Goal: Navigation & Orientation: Understand site structure

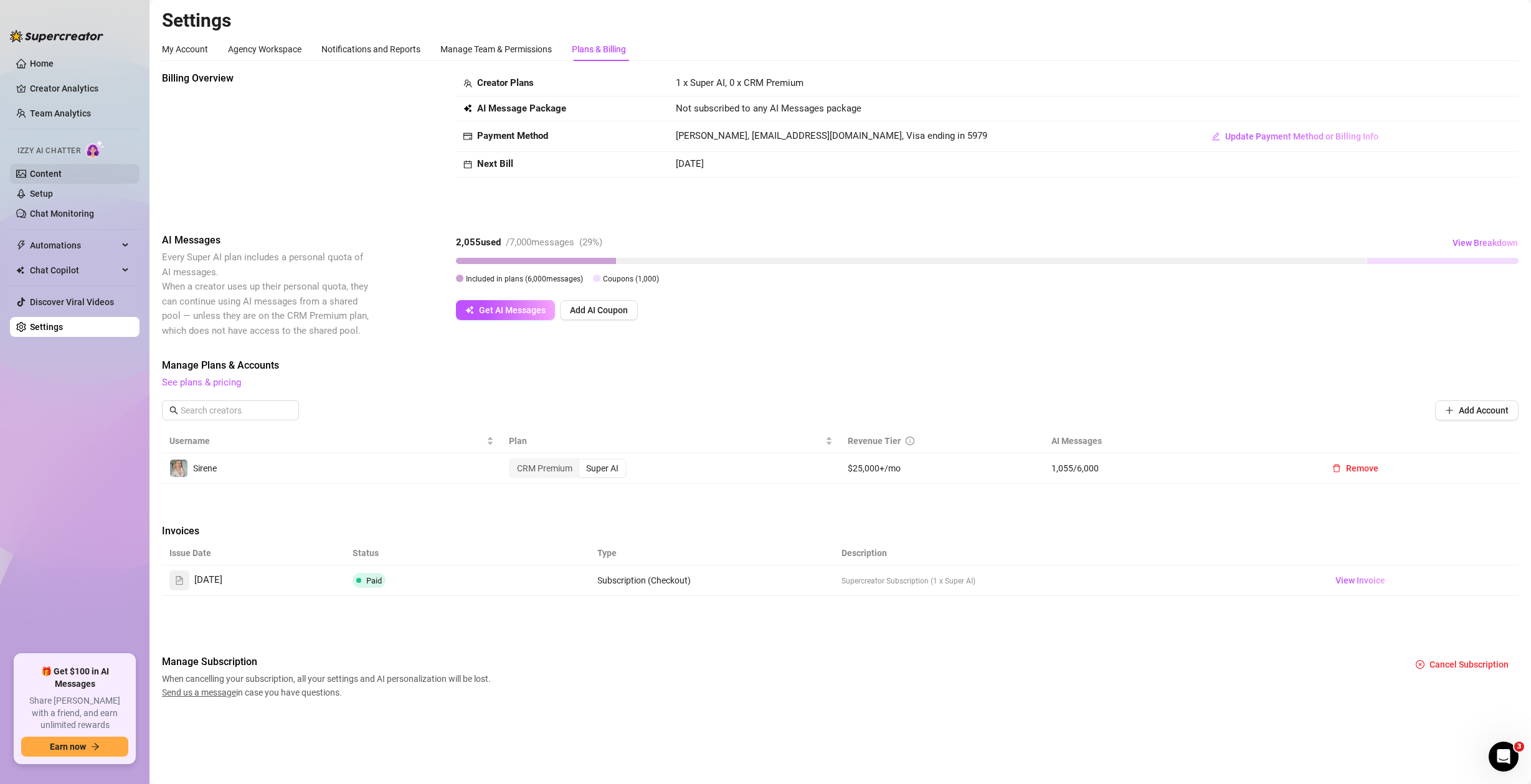
click at [61, 179] on link "Content" at bounding box center [46, 173] width 31 height 10
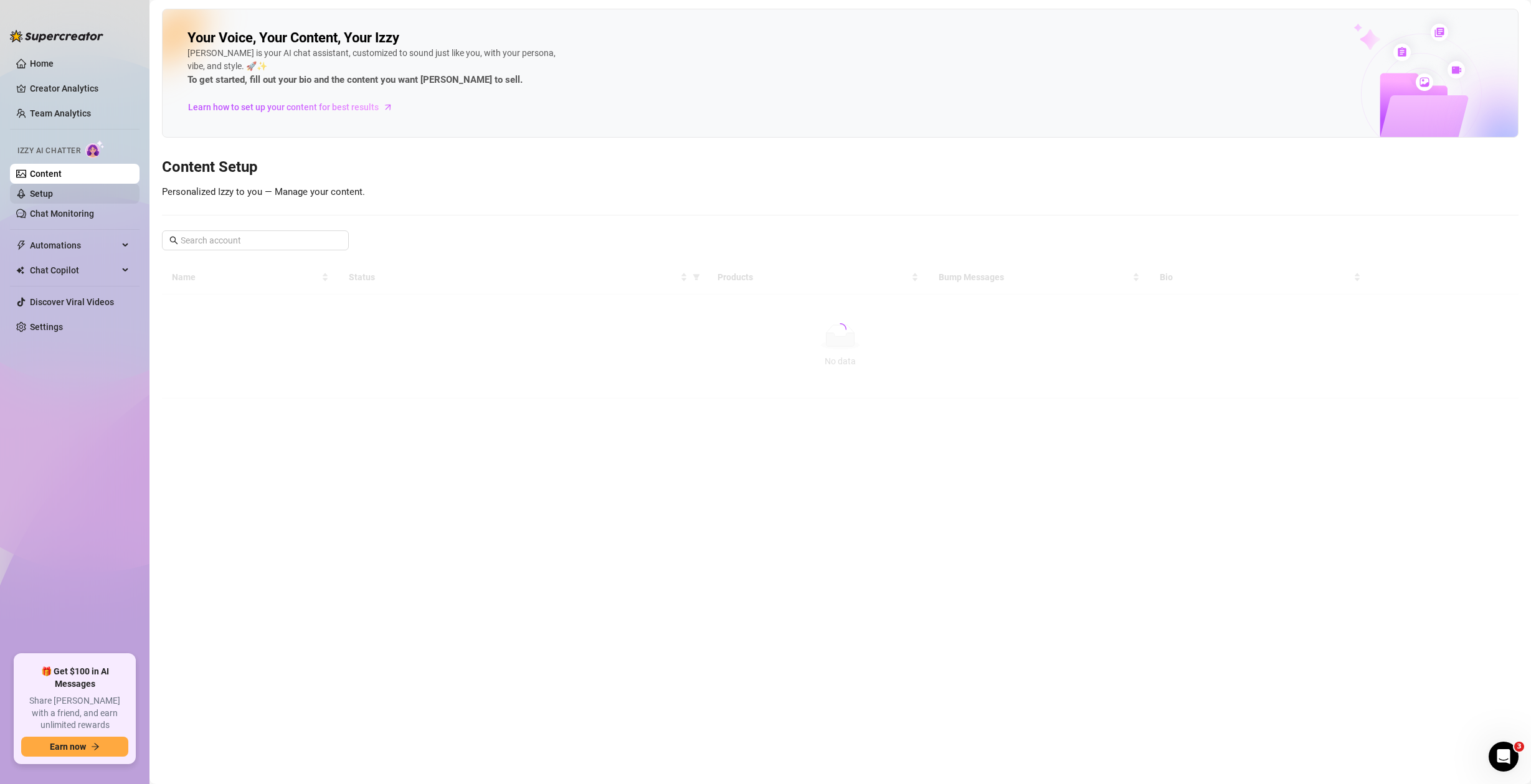
click at [53, 195] on link "Setup" at bounding box center [41, 193] width 23 height 10
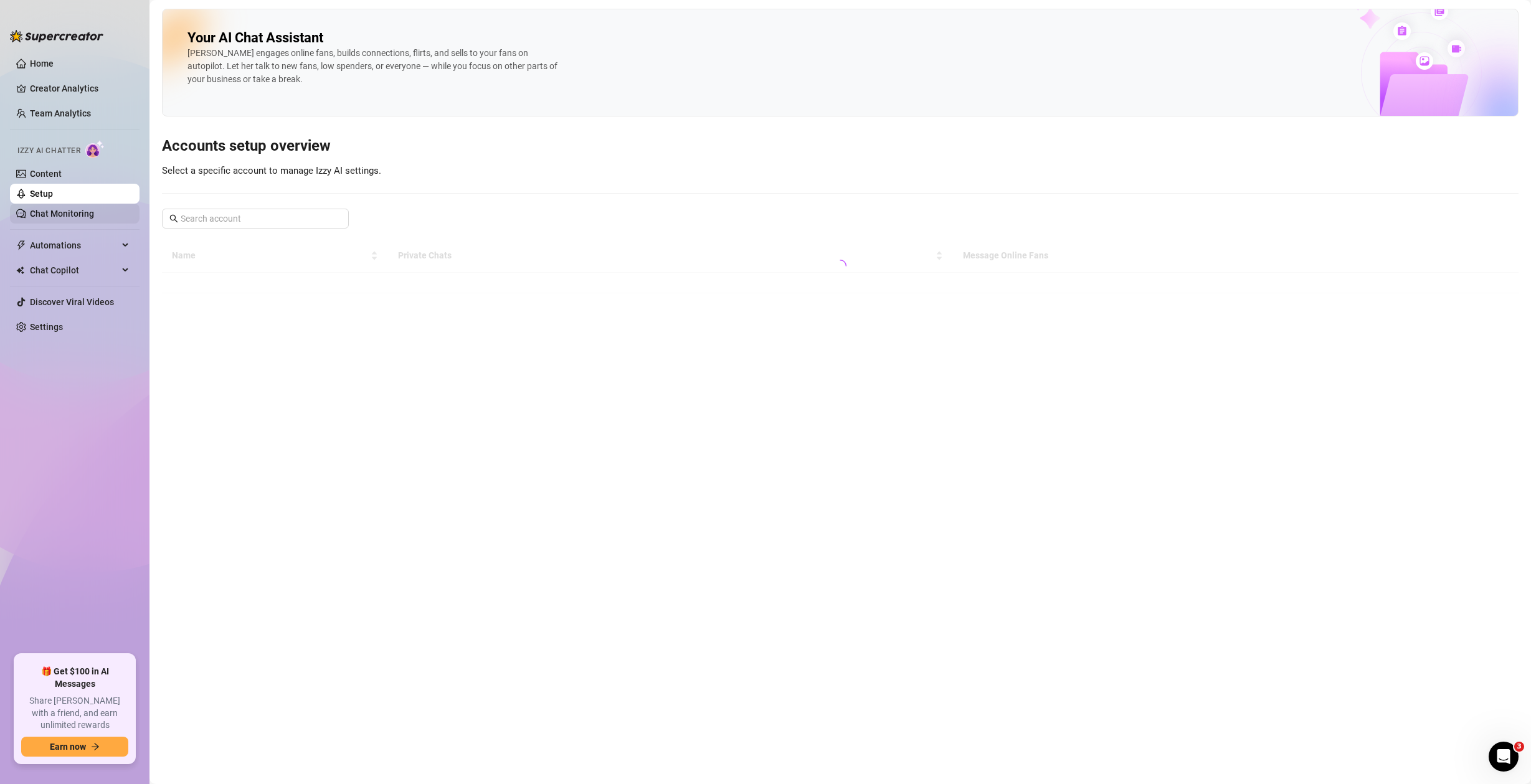
click at [94, 218] on link "Chat Monitoring" at bounding box center [62, 213] width 64 height 10
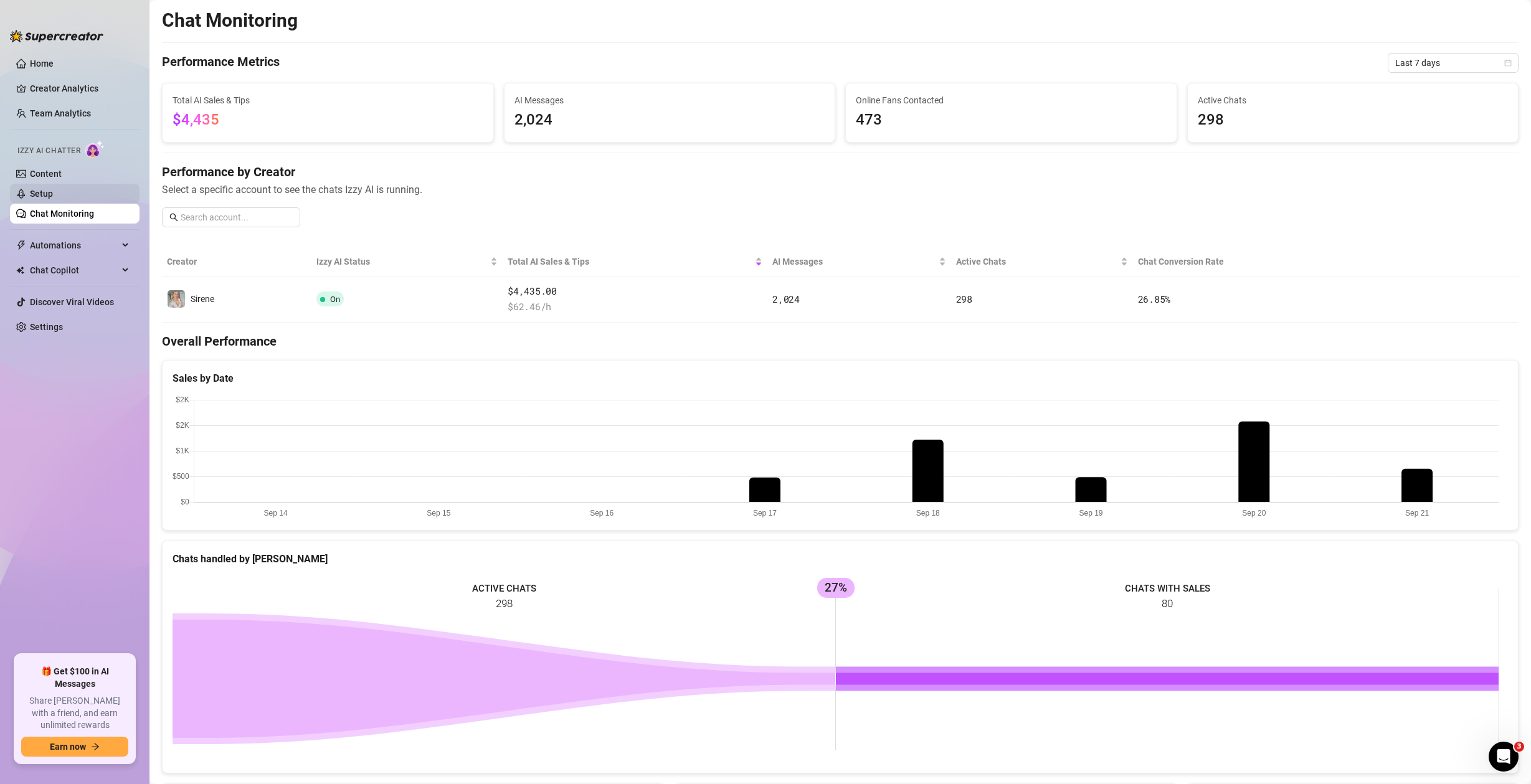
click at [53, 197] on link "Setup" at bounding box center [41, 193] width 23 height 10
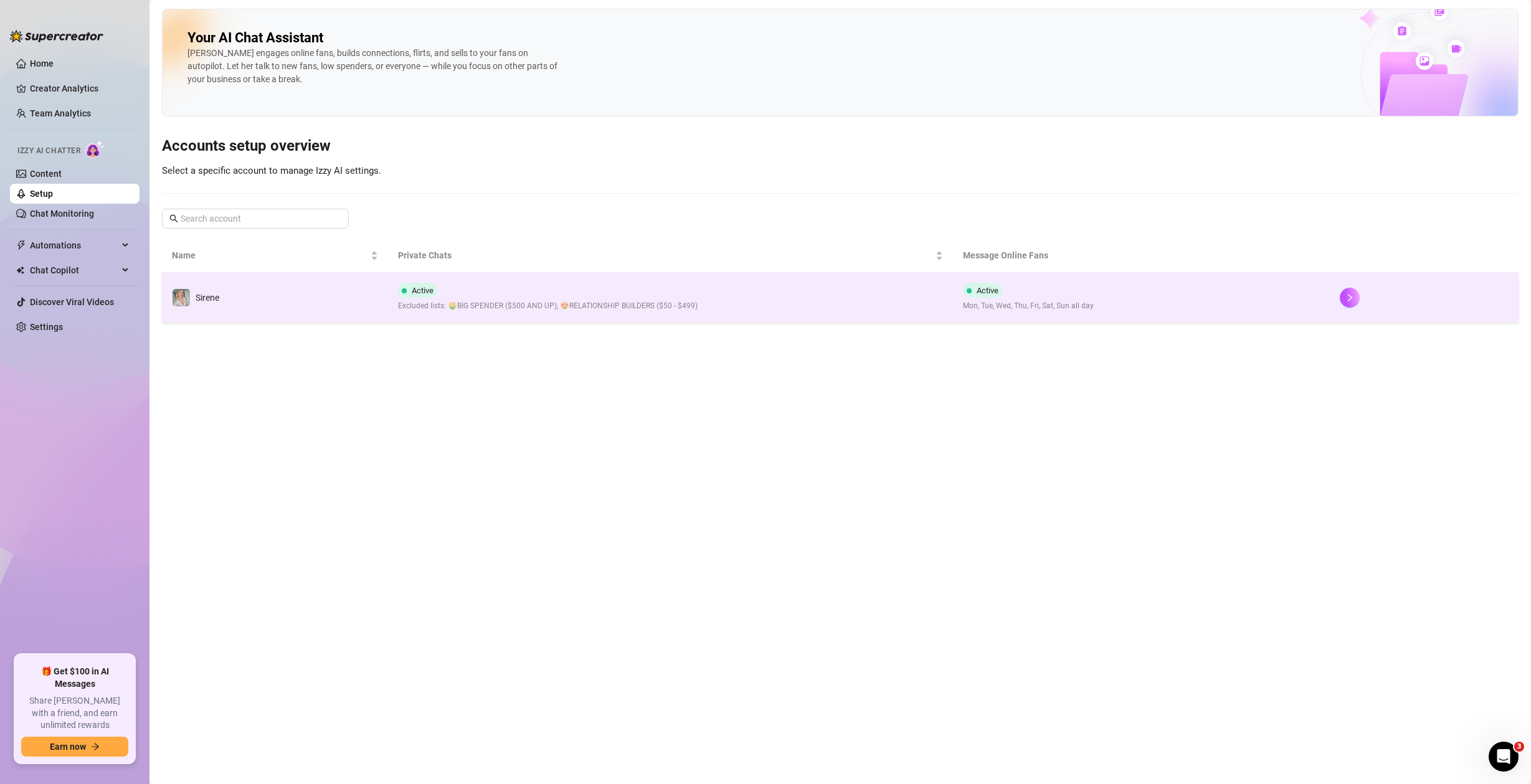
click at [769, 300] on td "Active Excluded lists: 🤑BIG SPENDER ($500 AND UP), 😍RELATIONSHIP BUILDERS ($50 …" at bounding box center [671, 297] width 565 height 50
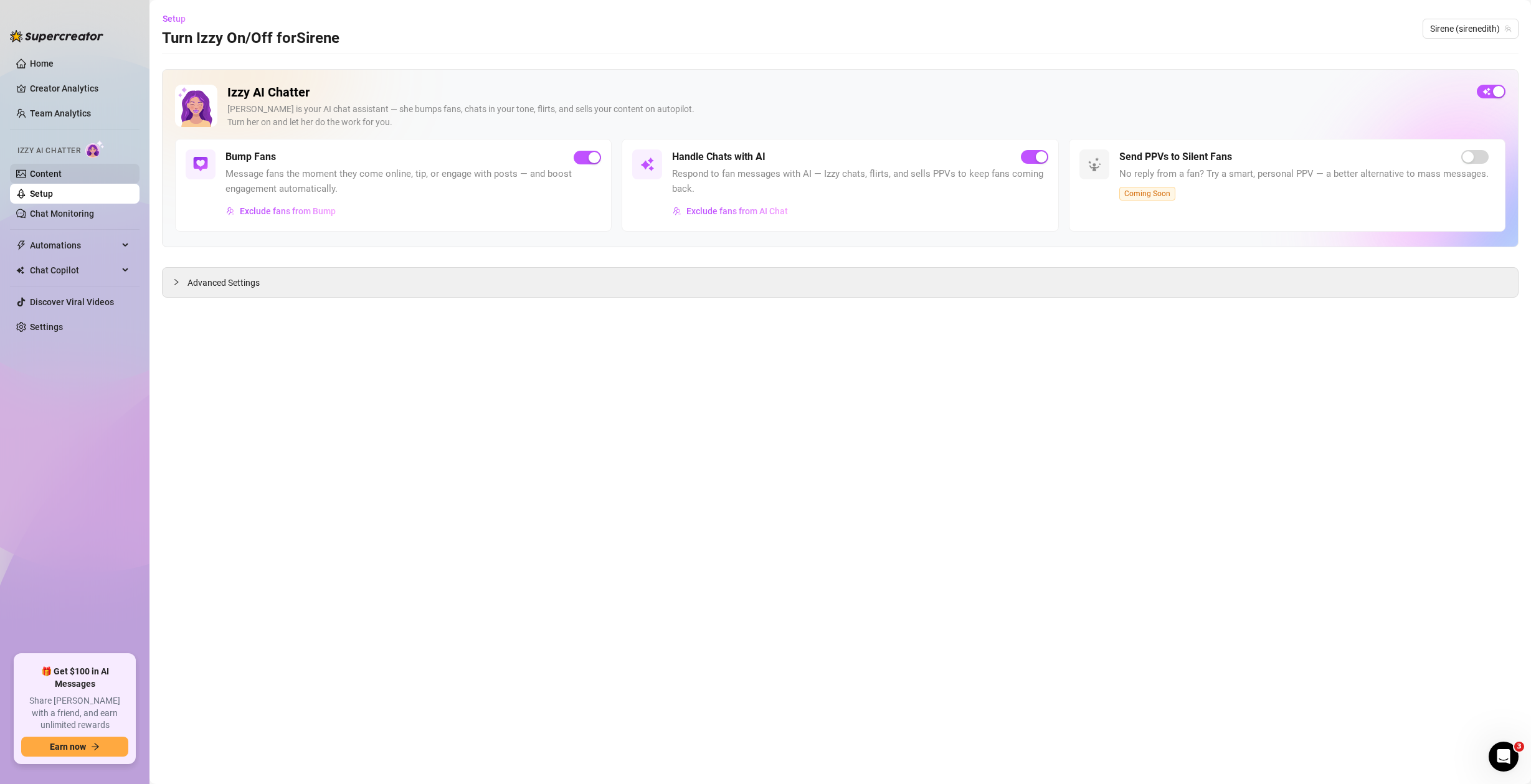
click at [61, 174] on link "Content" at bounding box center [46, 173] width 31 height 10
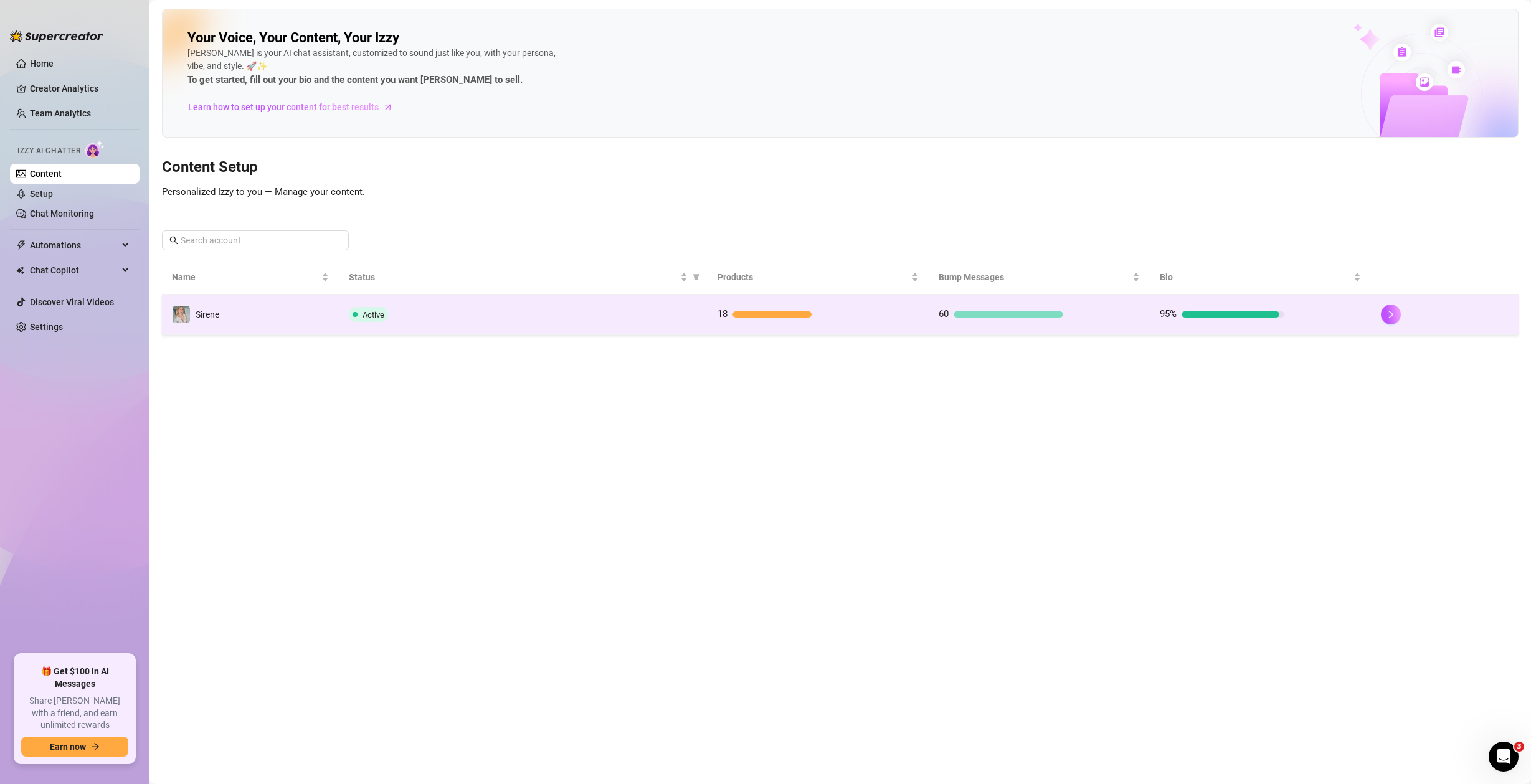
click at [223, 320] on td "Sirene" at bounding box center [250, 315] width 177 height 40
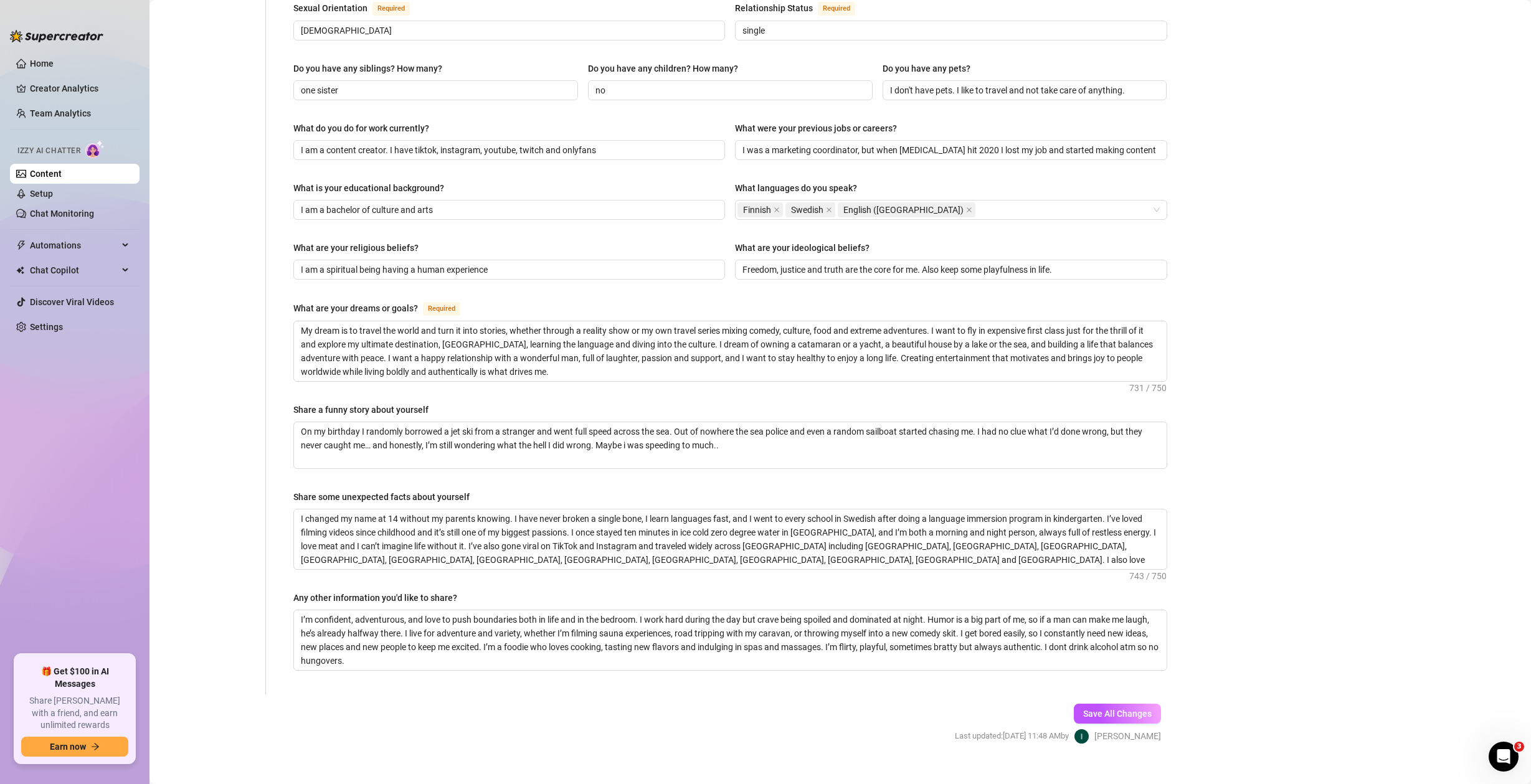
scroll to position [495, 0]
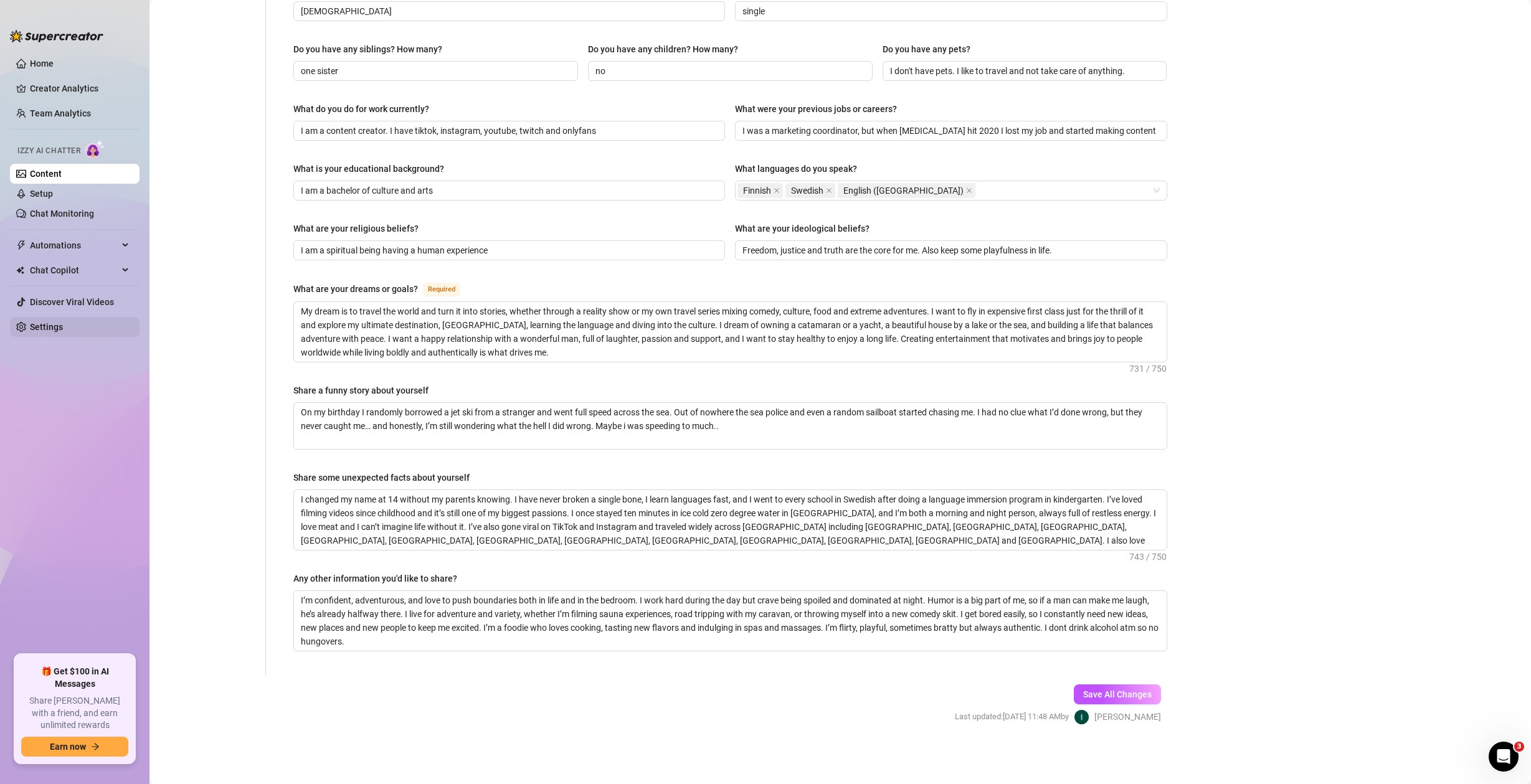
click at [63, 325] on link "Settings" at bounding box center [46, 327] width 33 height 10
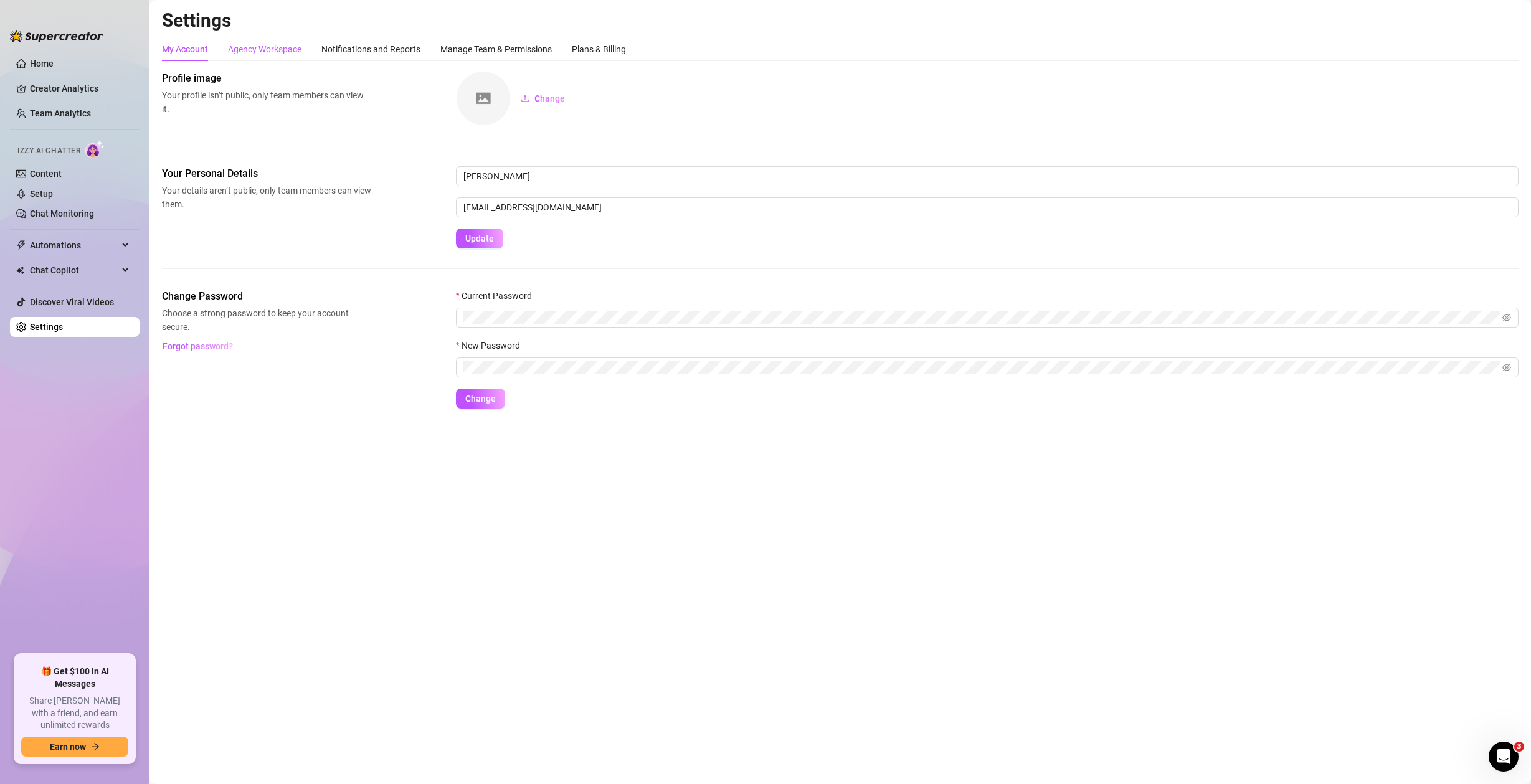
click at [257, 46] on div "Agency Workspace" at bounding box center [265, 49] width 73 height 13
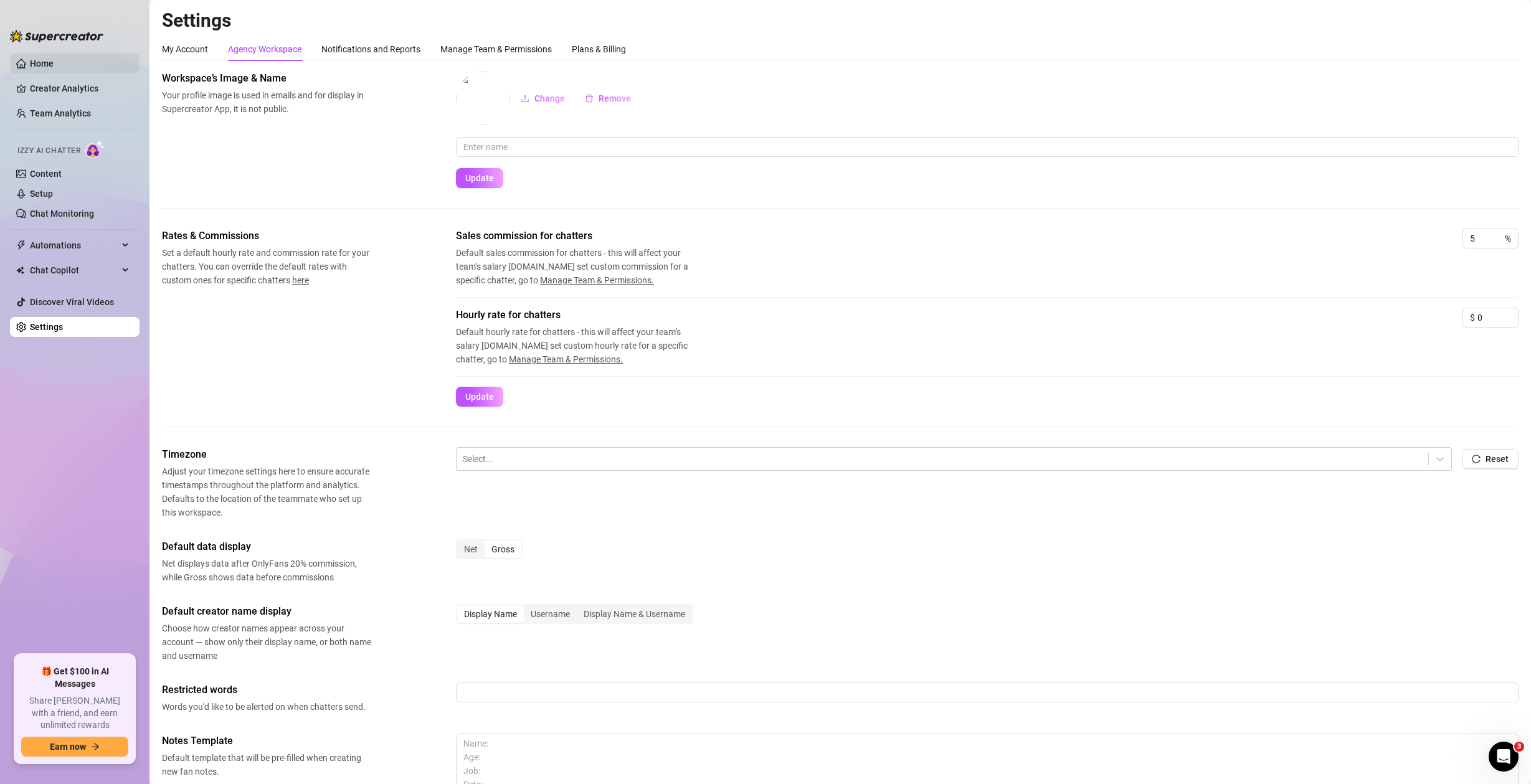
click at [54, 64] on link "Home" at bounding box center [42, 63] width 24 height 10
